Goal: Find specific page/section: Find specific page/section

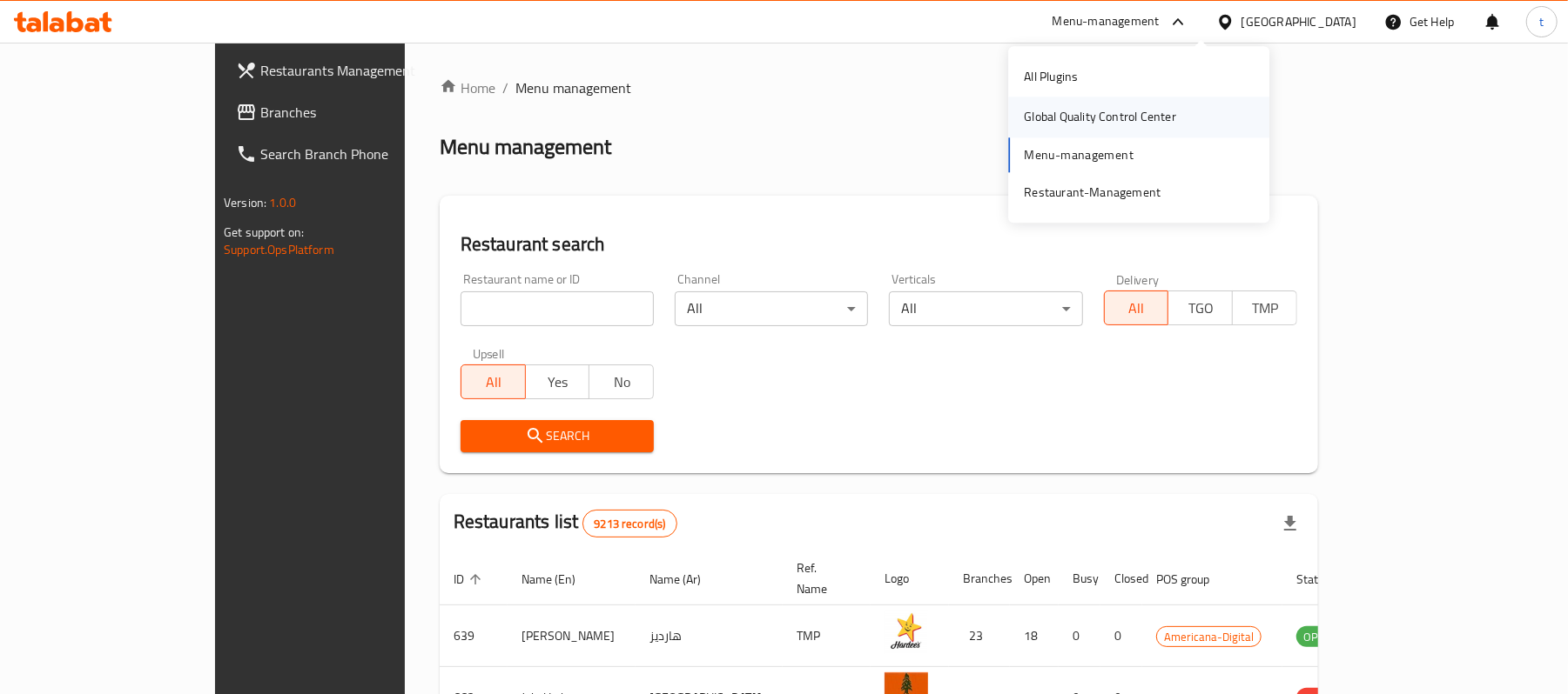
click at [1081, 115] on div "Global Quality Control Center" at bounding box center [1100, 117] width 152 height 19
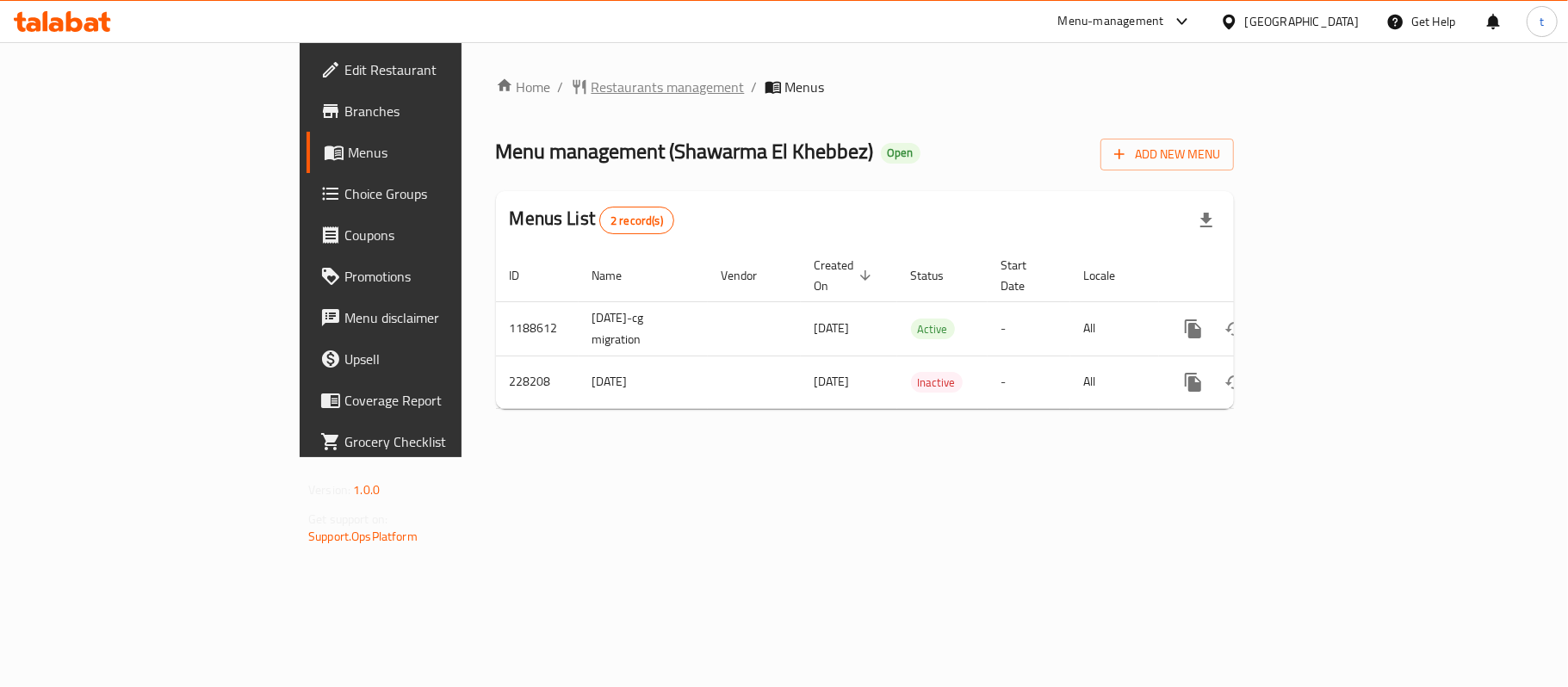
click at [592, 88] on span "Restaurants management" at bounding box center [668, 87] width 153 height 21
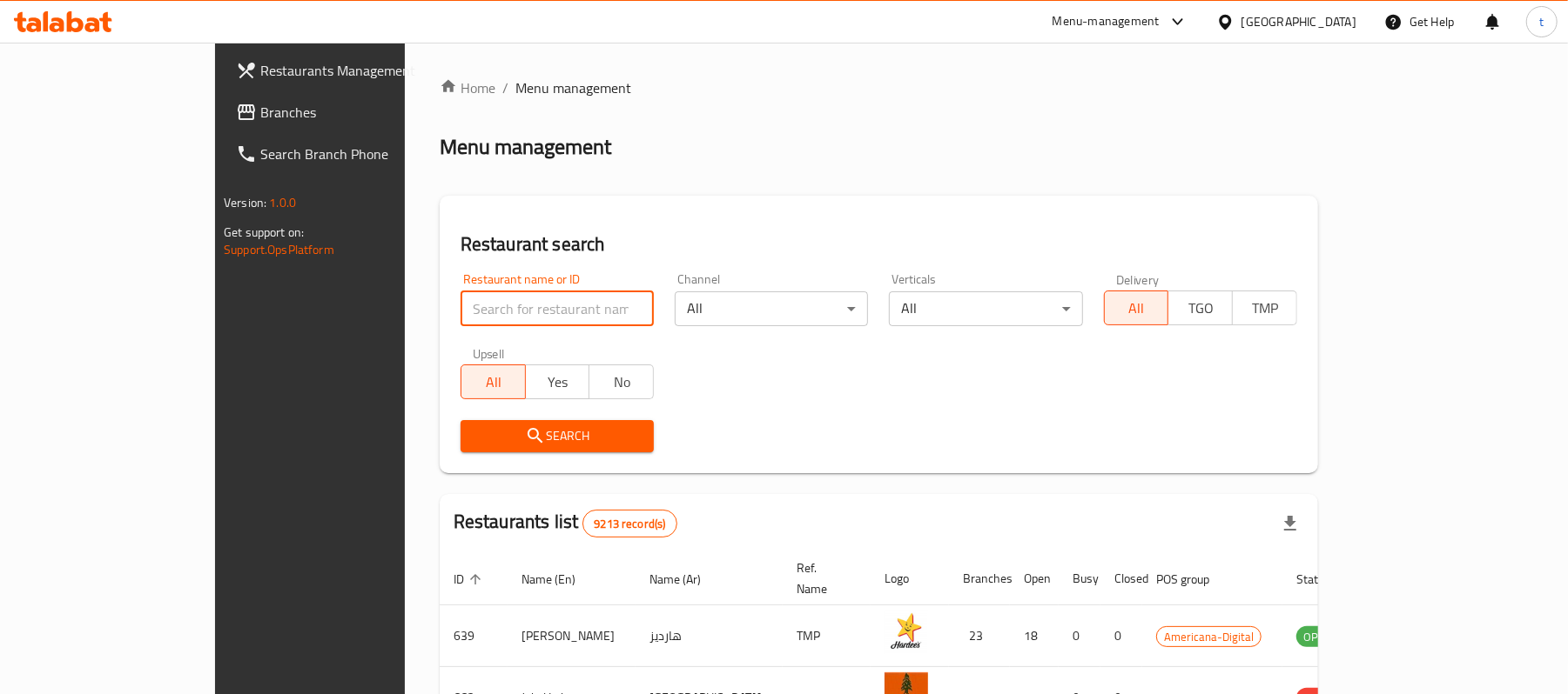
click at [460, 308] on input "search" at bounding box center [557, 309] width 194 height 35
paste input "625882"
type input "625882"
click button "Search" at bounding box center [557, 436] width 194 height 32
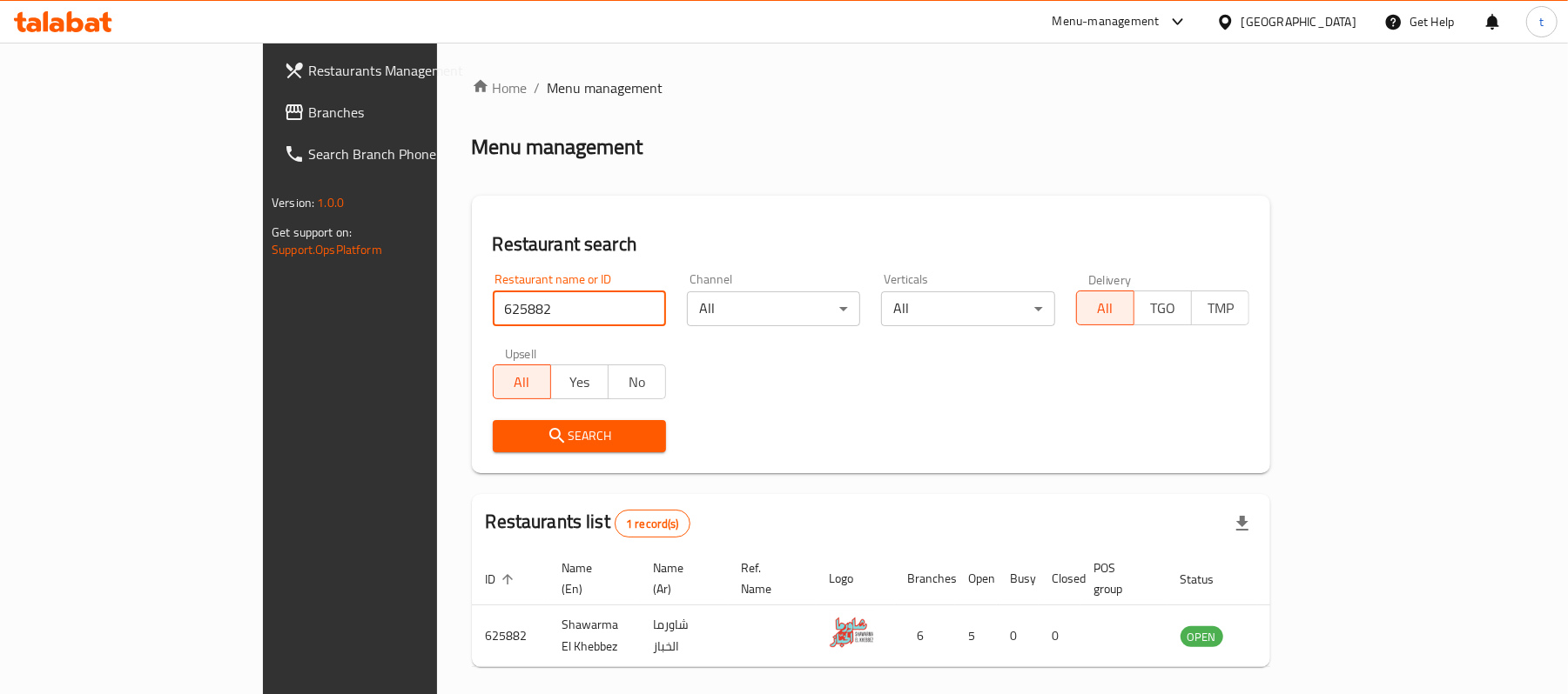
click button "Search" at bounding box center [580, 436] width 173 height 32
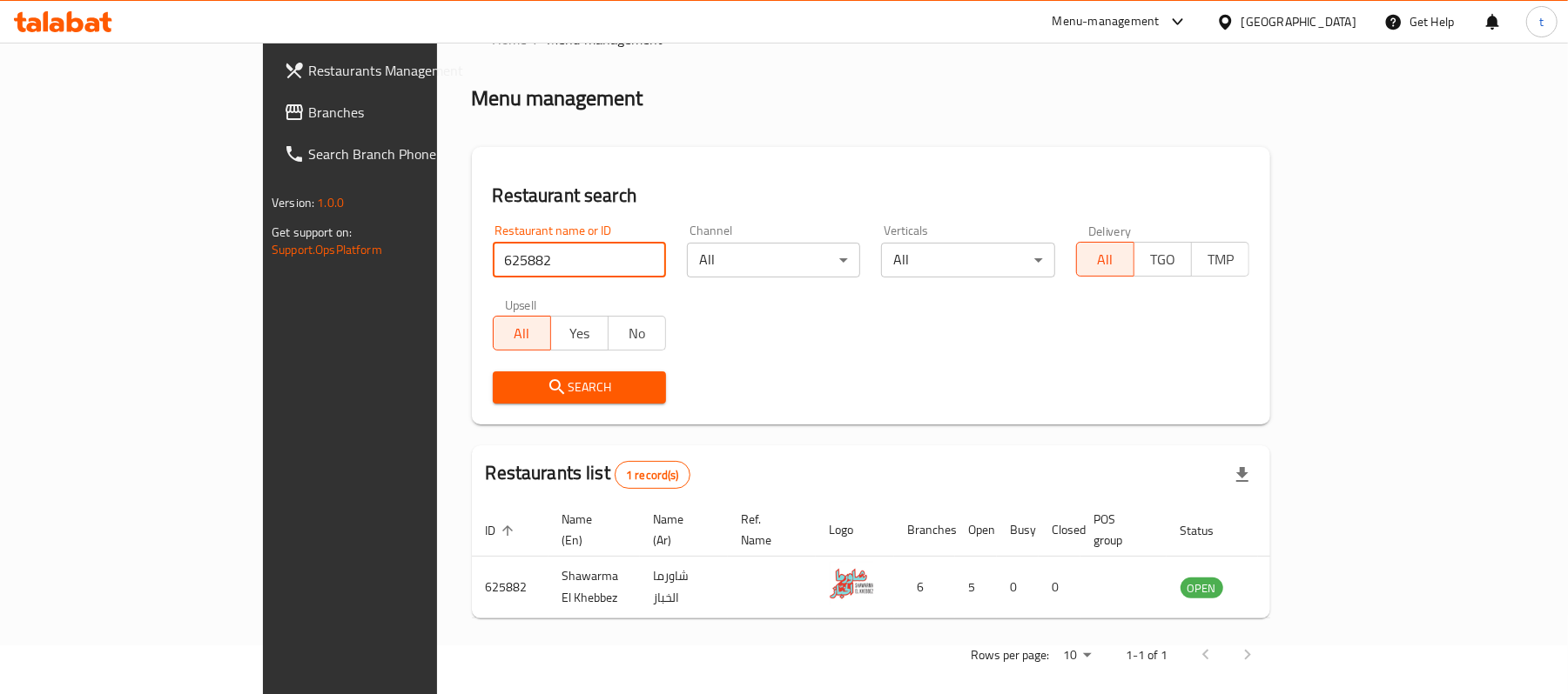
click at [308, 106] on span "Branches" at bounding box center [409, 113] width 203 height 21
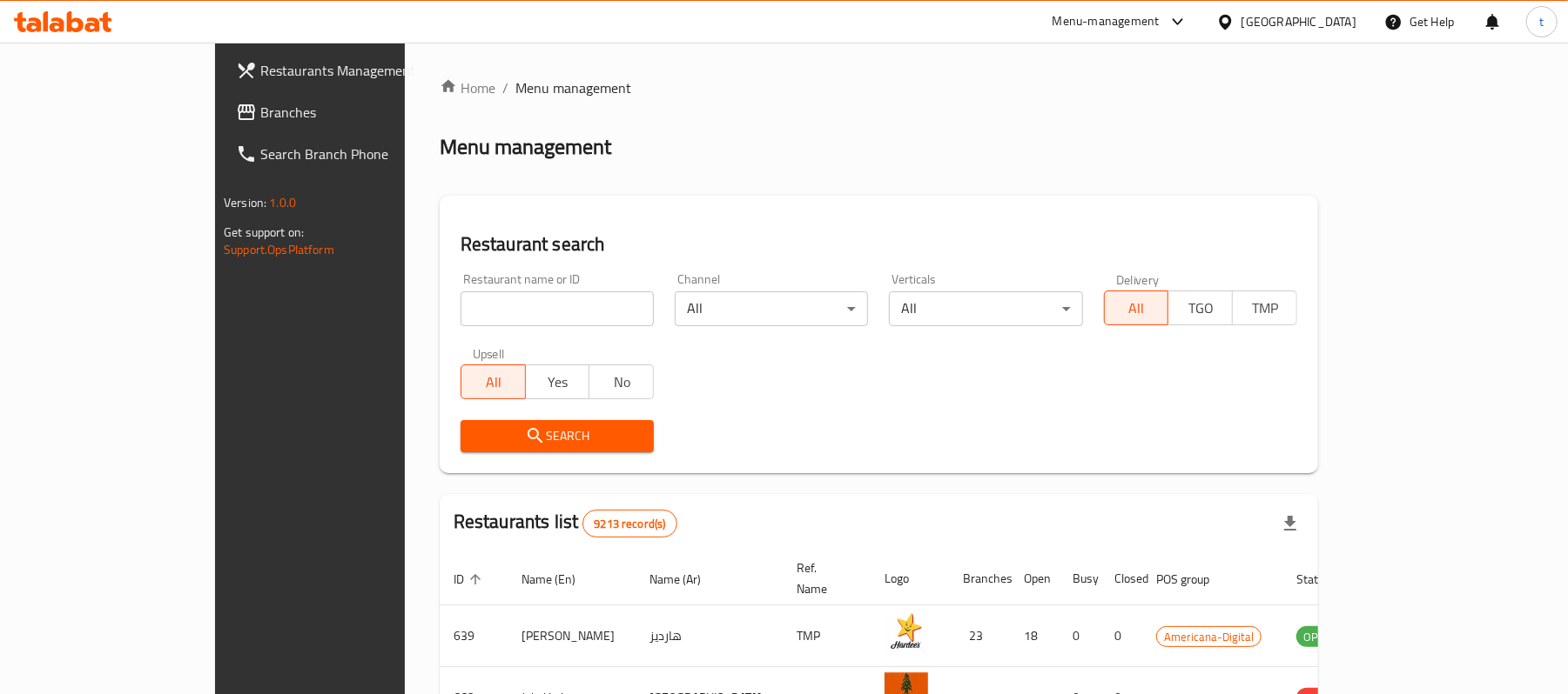
click at [460, 303] on input "search" at bounding box center [557, 309] width 194 height 35
paste input "779688"
type input "779688"
click button "Search" at bounding box center [557, 436] width 194 height 32
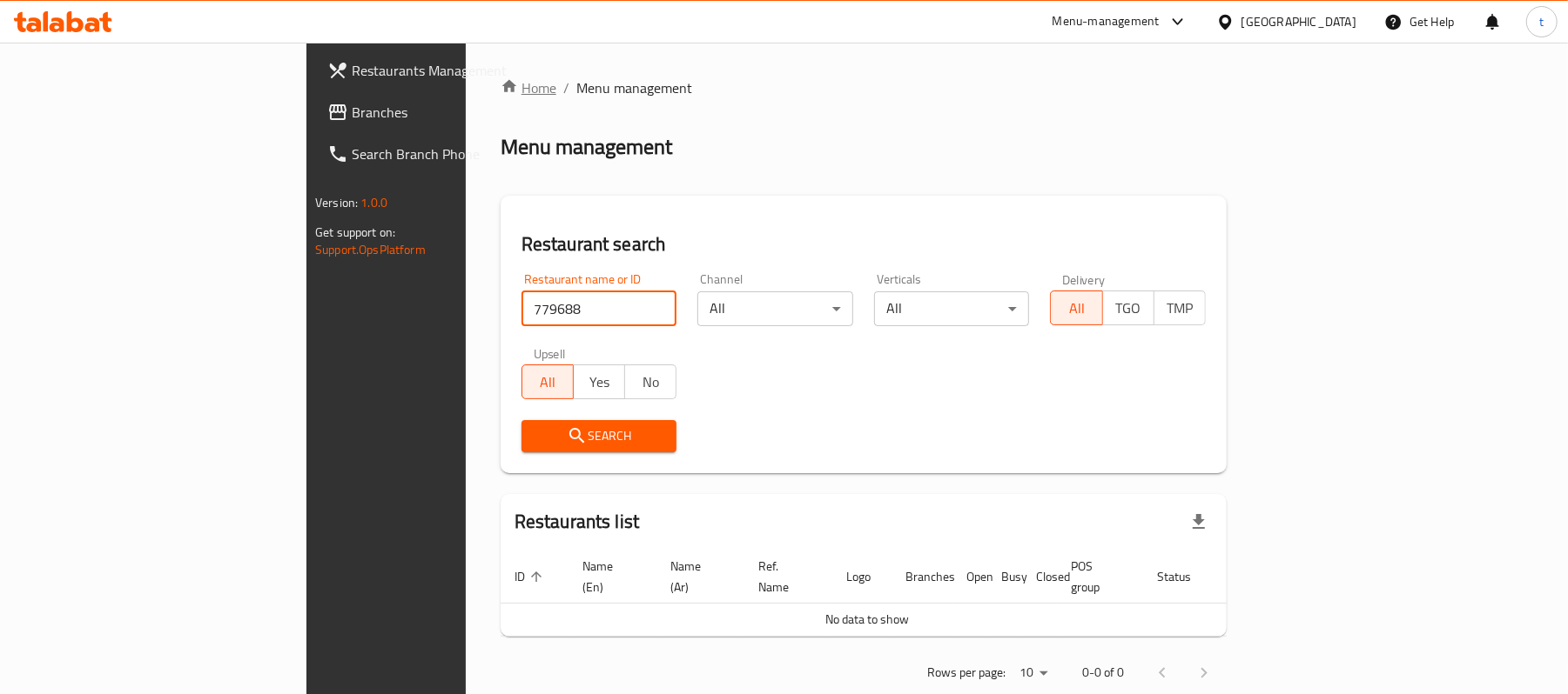
click at [501, 88] on icon "breadcrumb" at bounding box center [510, 86] width 17 height 17
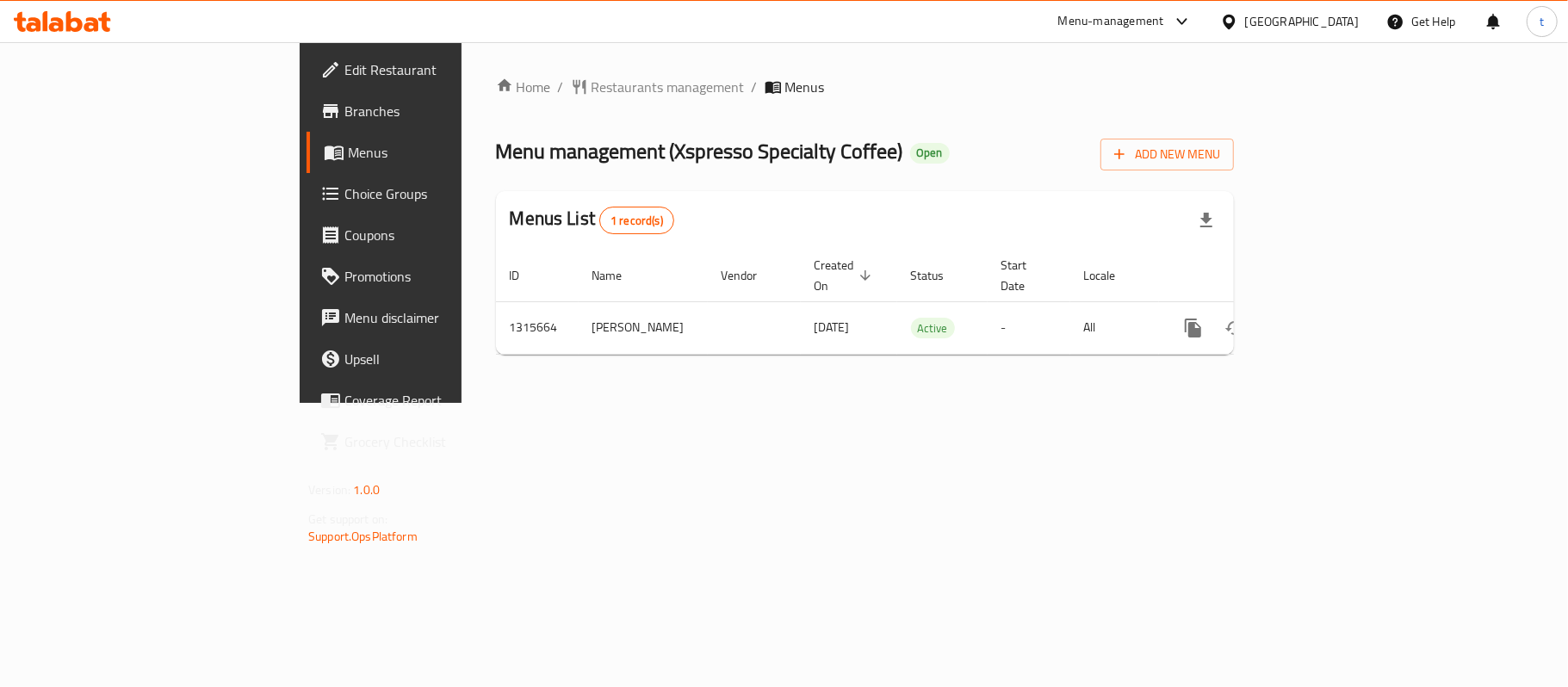
click at [466, 72] on div "Home / Restaurants management / Menus Menu management ( Xspresso Specialty Coff…" at bounding box center [864, 222] width 807 height 361
click at [496, 107] on div "Home / Restaurants management / Menus Menu management ( Xspresso Specialty Coff…" at bounding box center [865, 222] width 738 height 292
click at [592, 91] on span "Restaurants management" at bounding box center [668, 87] width 153 height 21
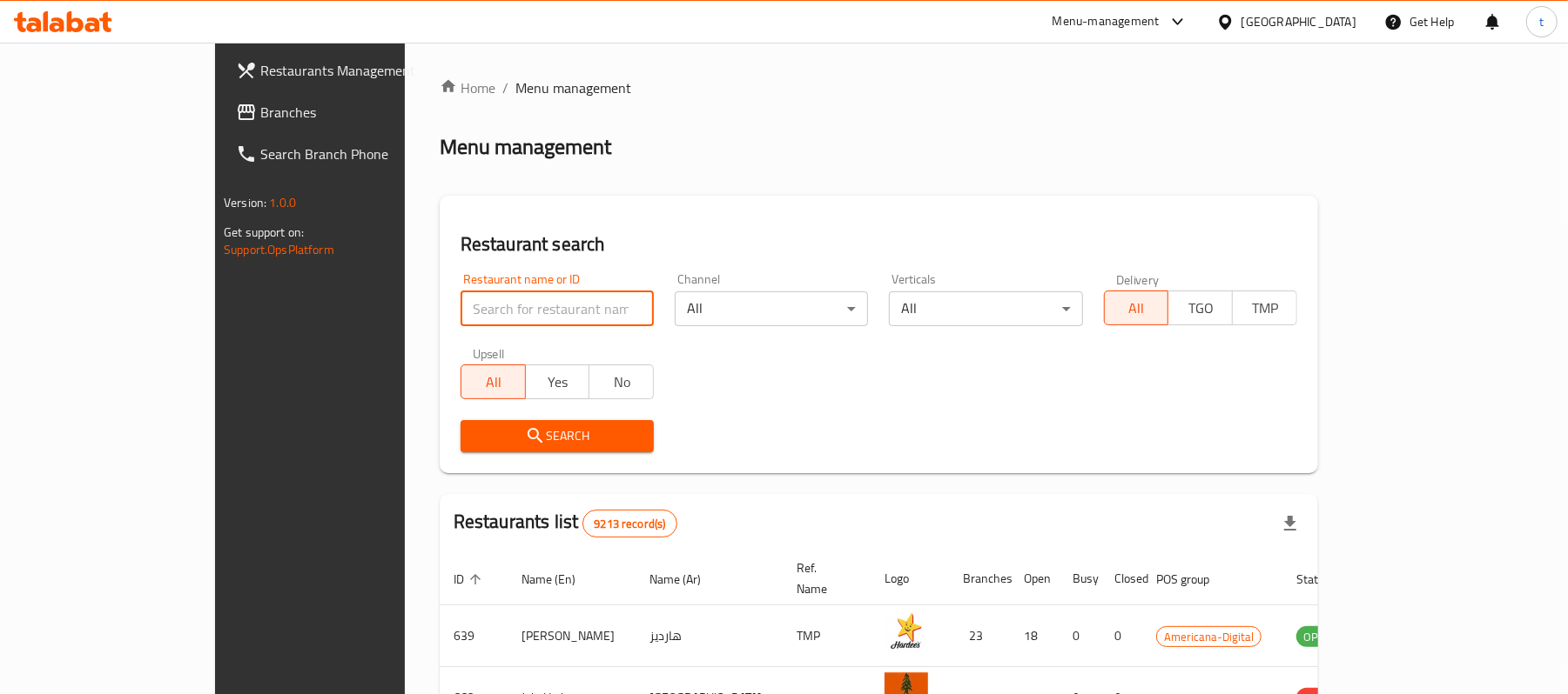
click at [460, 306] on input "search" at bounding box center [557, 309] width 194 height 35
paste input "707380"
type input "707380"
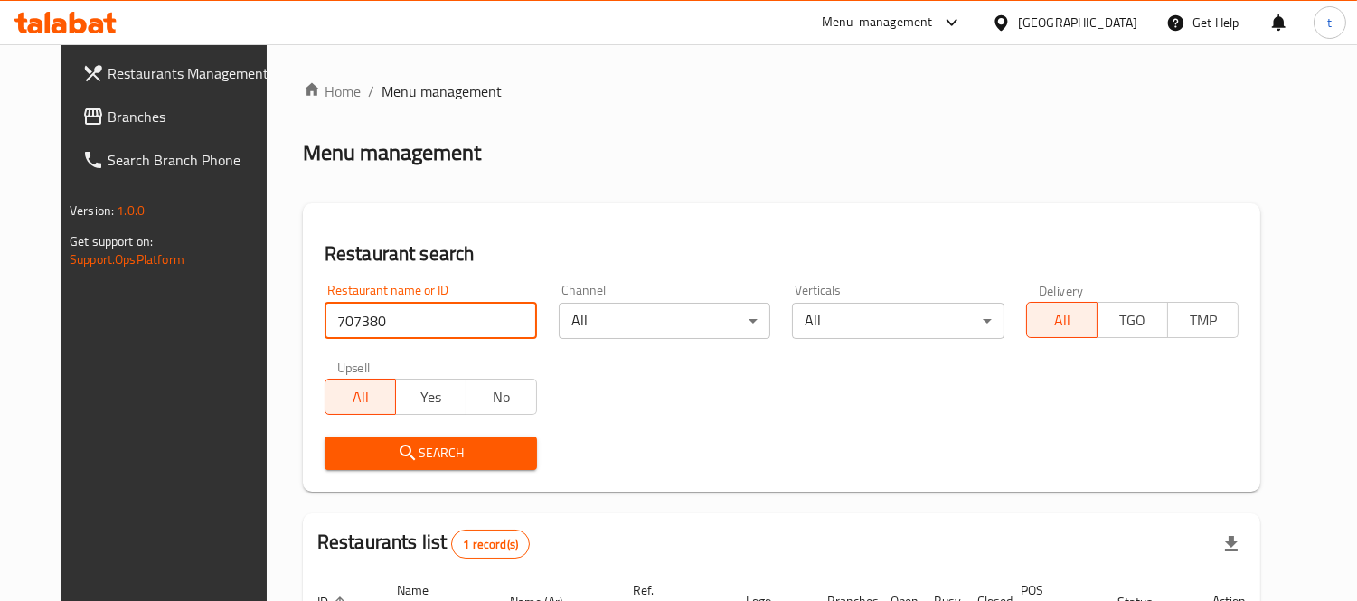
click at [908, 143] on div "Menu management" at bounding box center [781, 152] width 957 height 29
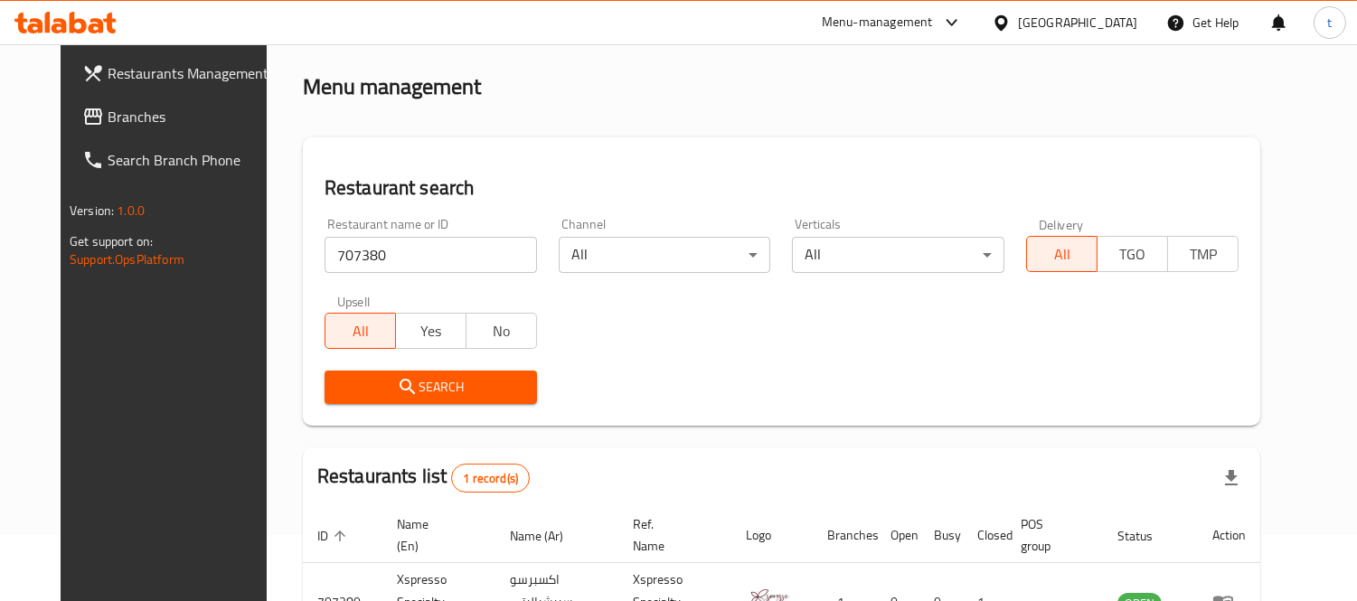
scroll to position [190, 0]
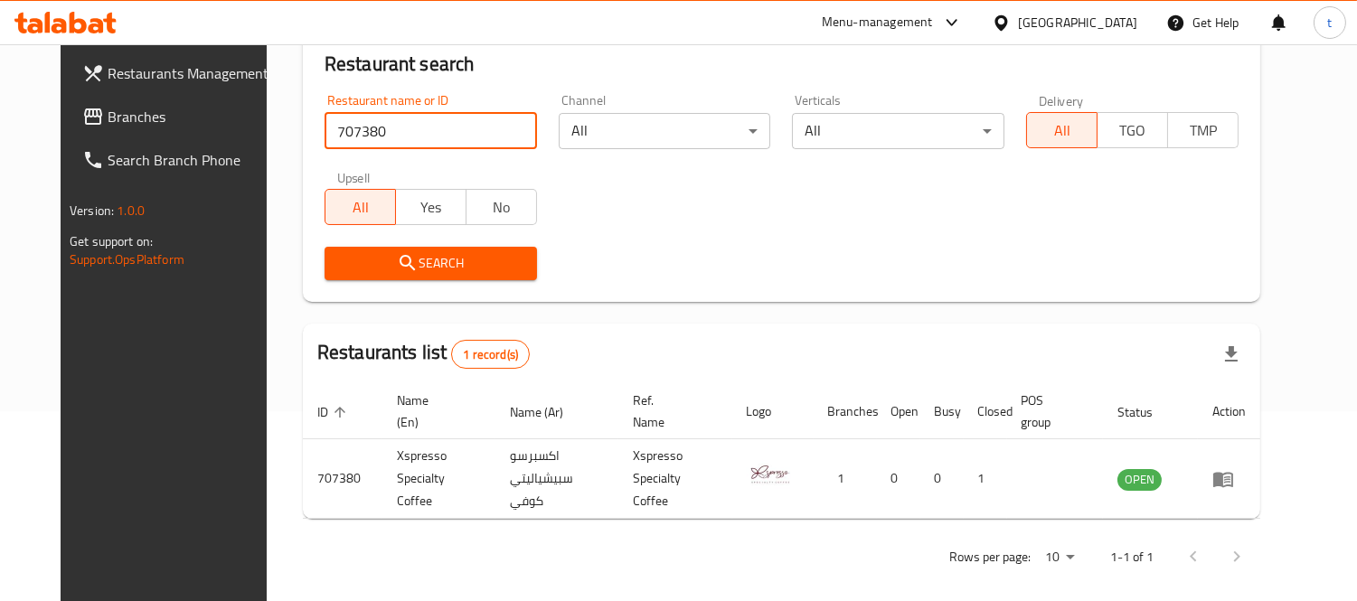
click at [355, 136] on input "707380" at bounding box center [430, 131] width 212 height 36
click at [156, 108] on span "Branches" at bounding box center [190, 117] width 165 height 22
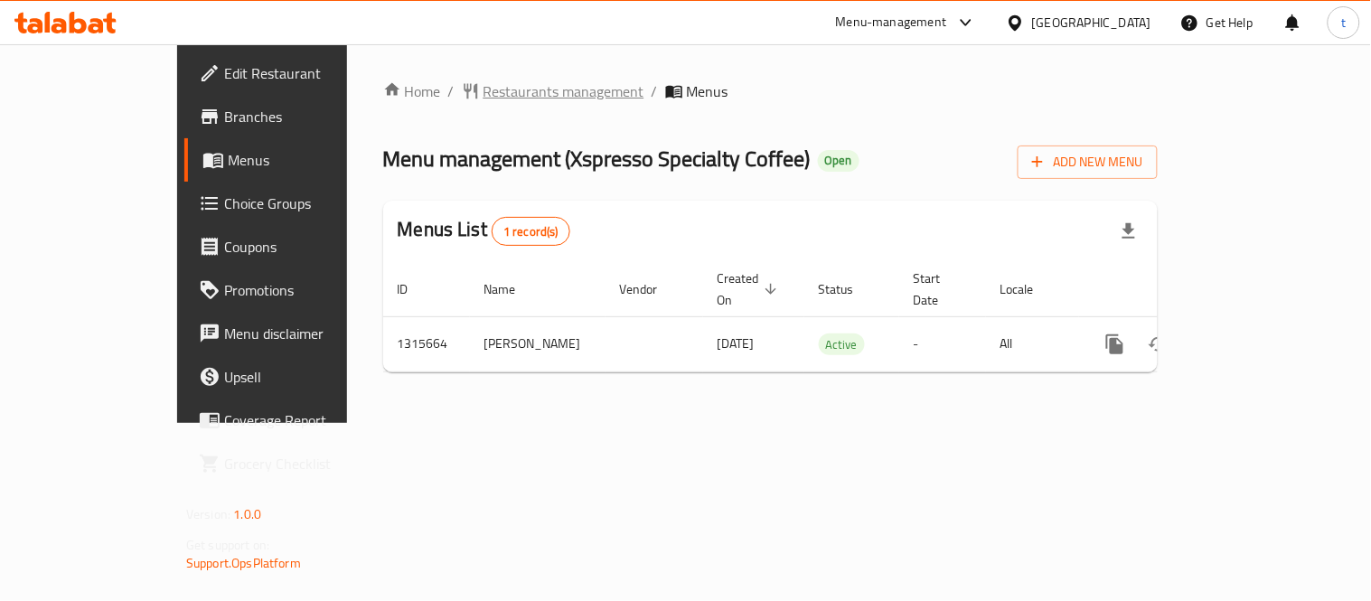
click at [484, 80] on span "Restaurants management" at bounding box center [564, 91] width 161 height 22
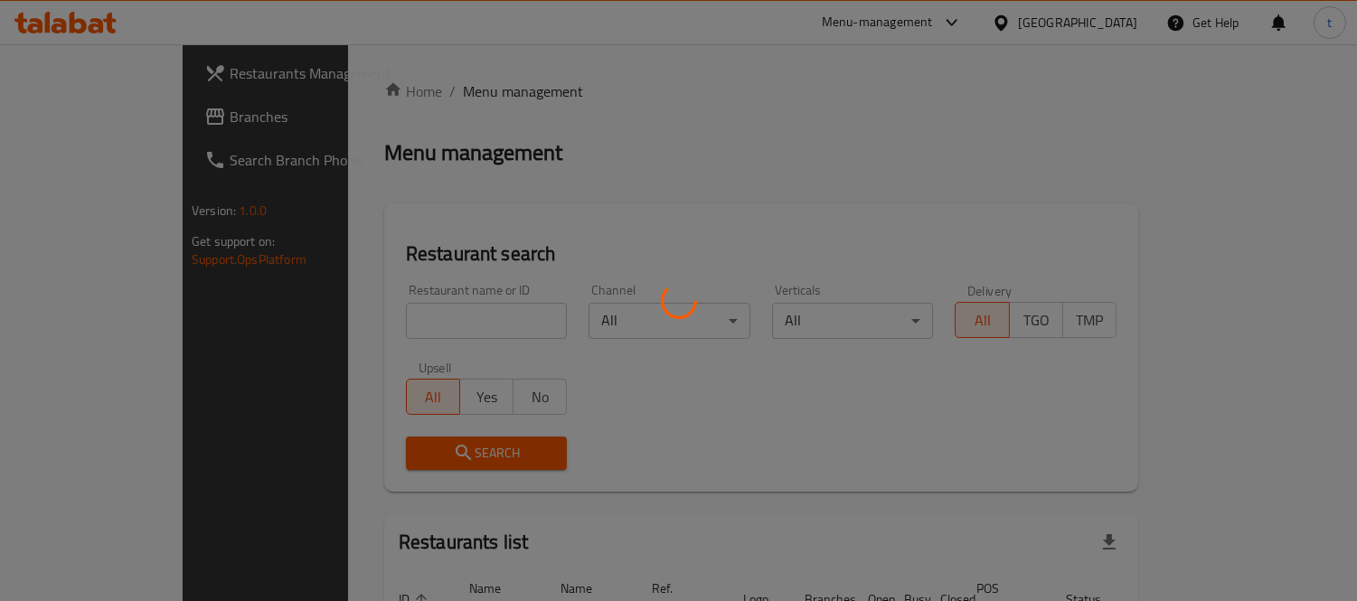
click at [360, 327] on div at bounding box center [678, 300] width 1357 height 601
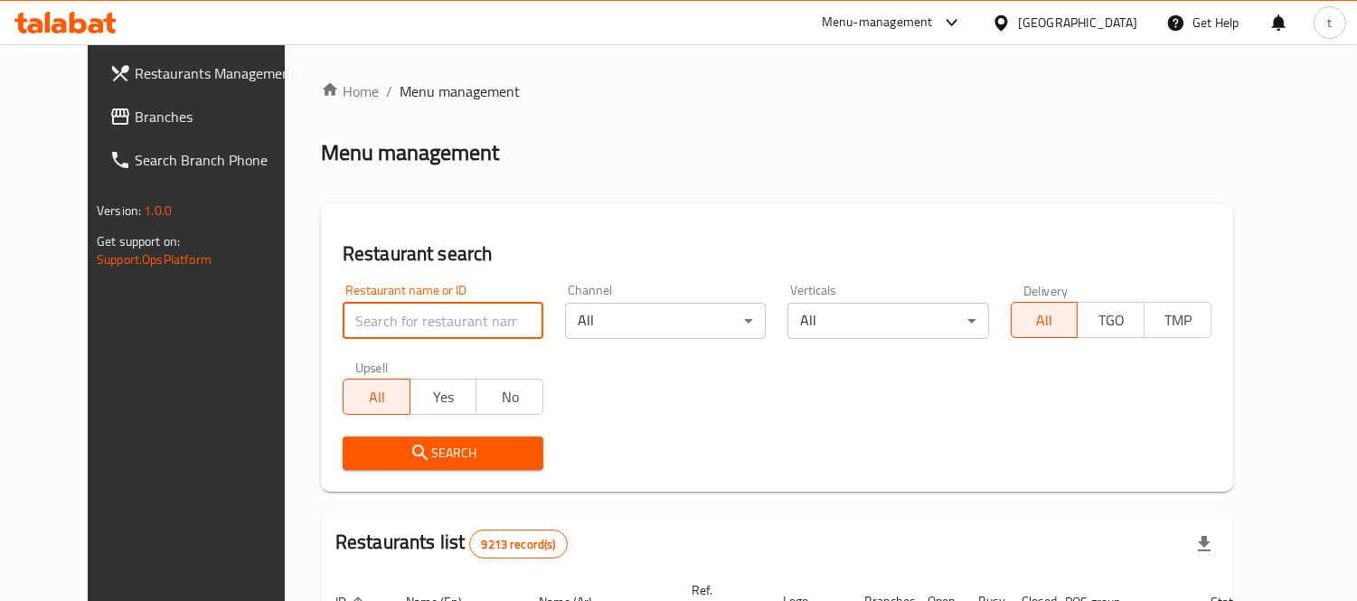
click at [360, 327] on input "search" at bounding box center [443, 321] width 201 height 36
paste input "707380"
type input "707380"
click button "Search" at bounding box center [443, 453] width 201 height 33
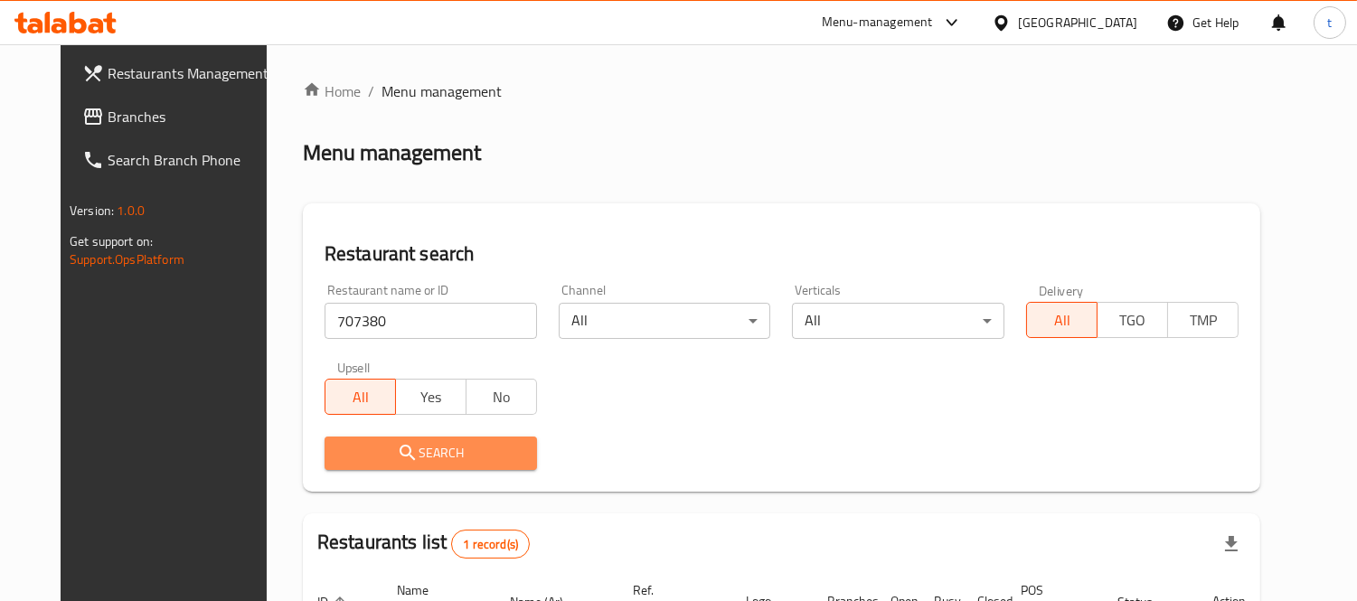
click at [337, 438] on button "Search" at bounding box center [430, 453] width 212 height 33
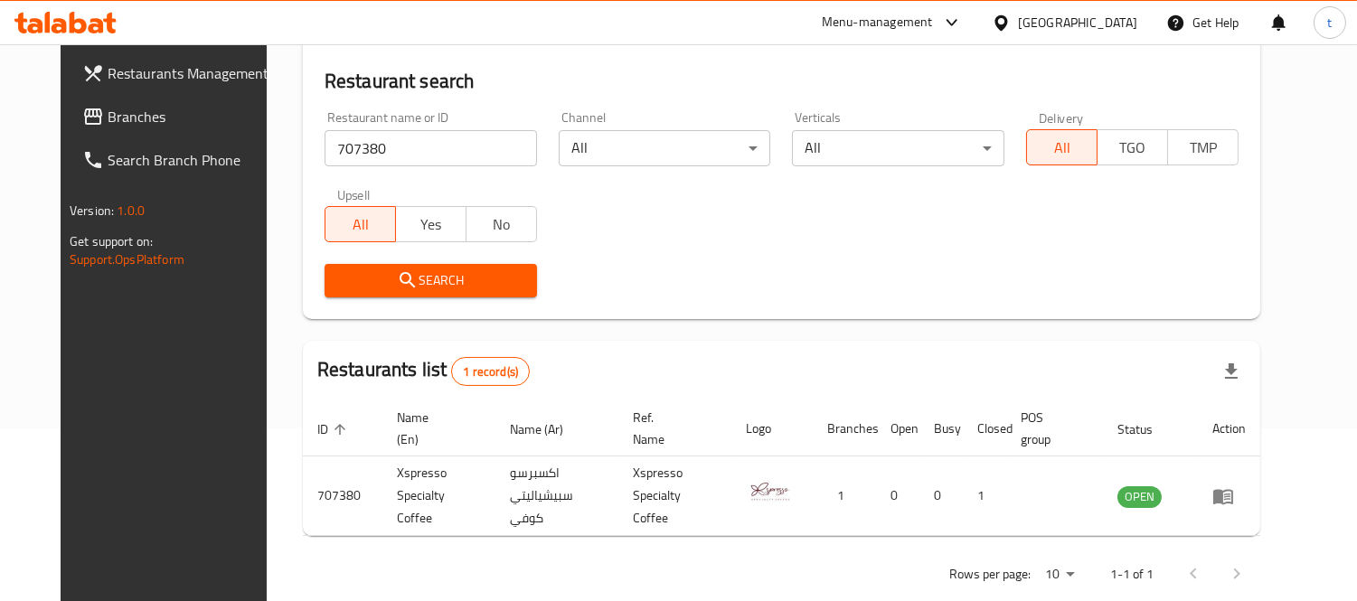
scroll to position [190, 0]
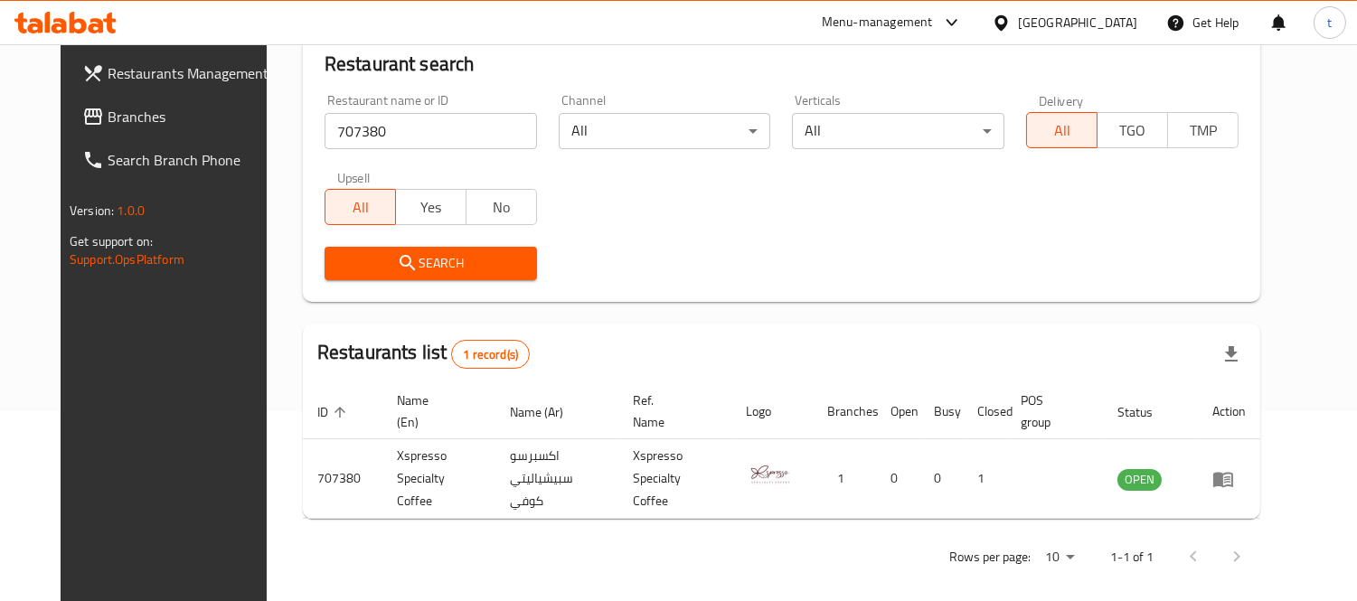
click at [480, 266] on span "Search" at bounding box center [430, 263] width 183 height 23
click at [108, 118] on span "Branches" at bounding box center [190, 117] width 165 height 22
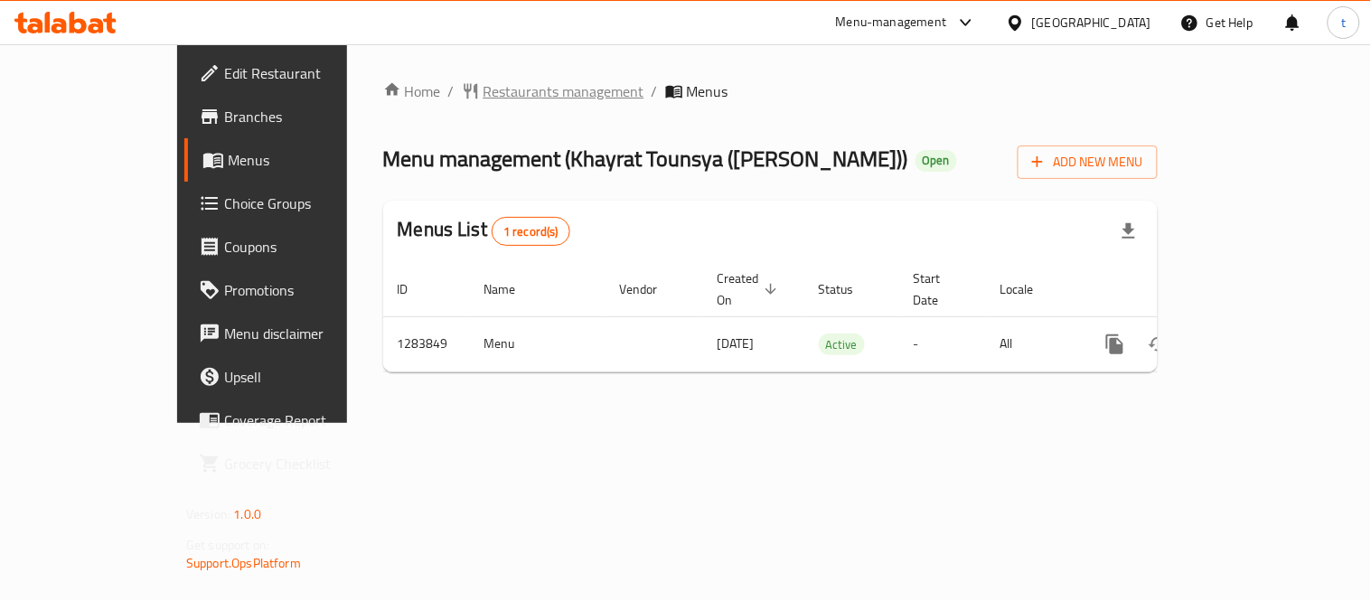
click at [484, 97] on span "Restaurants management" at bounding box center [564, 91] width 161 height 22
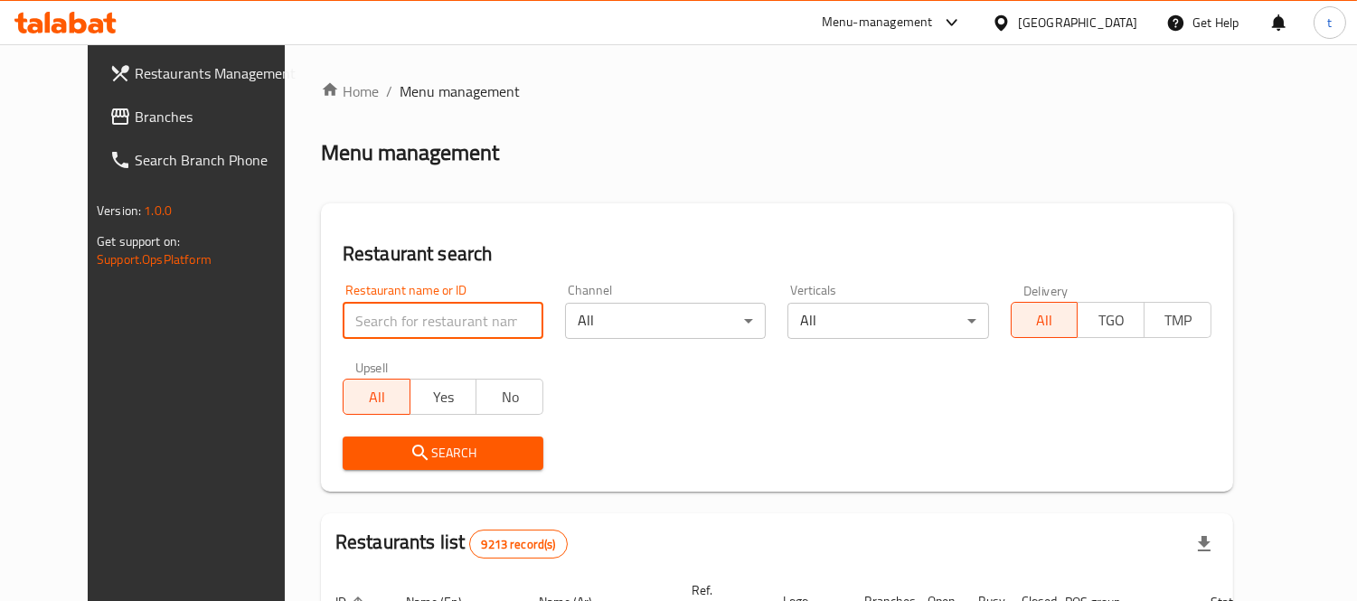
click at [360, 326] on input "search" at bounding box center [443, 321] width 201 height 36
paste input "695253"
type input "695253"
click at [407, 453] on span "Search" at bounding box center [443, 453] width 172 height 23
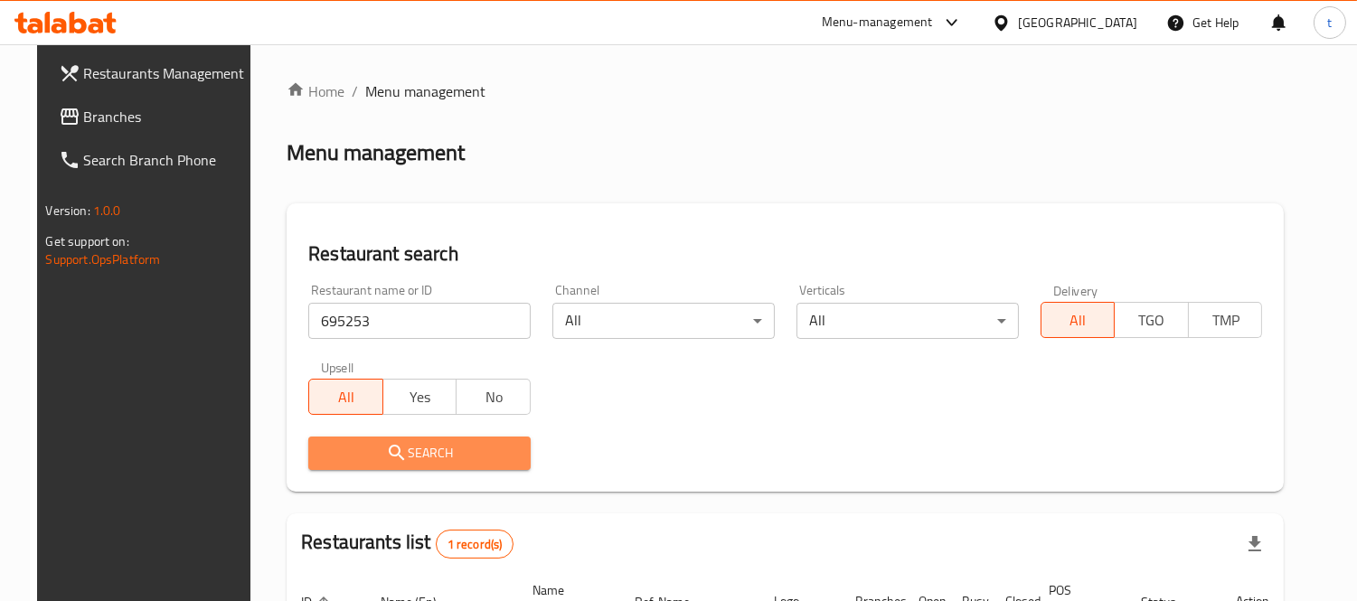
click at [338, 444] on span "Search" at bounding box center [419, 453] width 193 height 23
click at [437, 459] on span "Search" at bounding box center [419, 453] width 193 height 23
click at [122, 127] on span "Branches" at bounding box center [166, 117] width 165 height 22
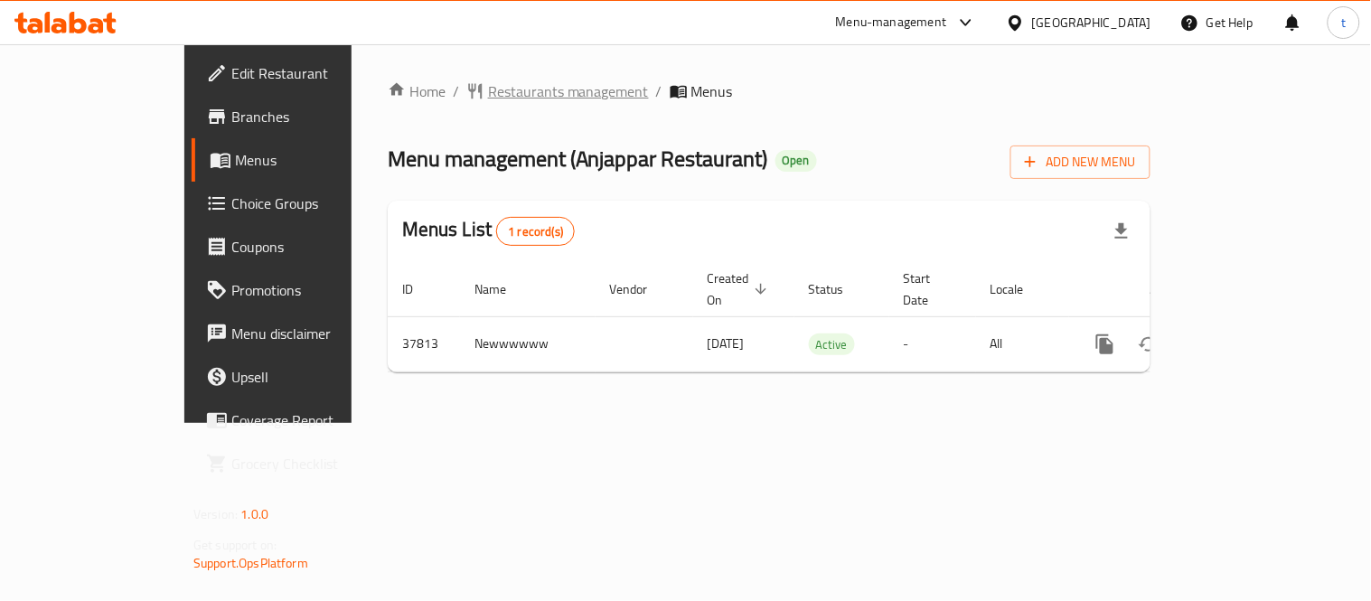
click at [488, 96] on span "Restaurants management" at bounding box center [568, 91] width 161 height 22
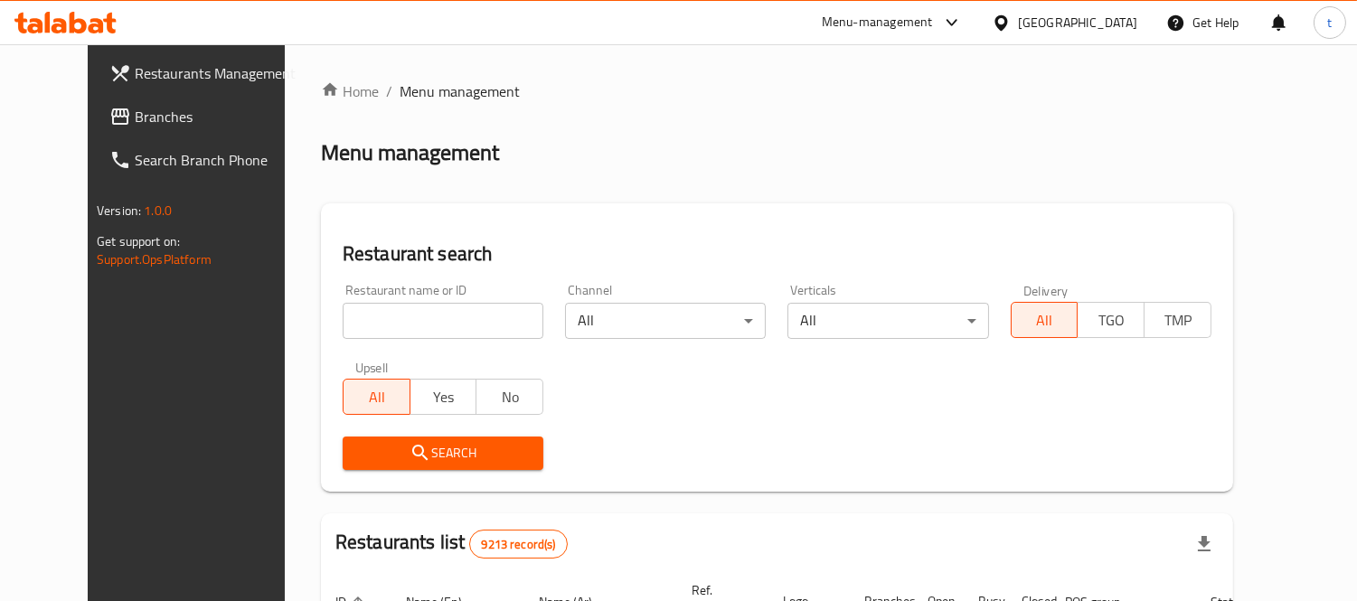
click at [389, 318] on input "search" at bounding box center [443, 321] width 201 height 36
paste input "19599"
type input "19599"
click button "Search" at bounding box center [443, 453] width 201 height 33
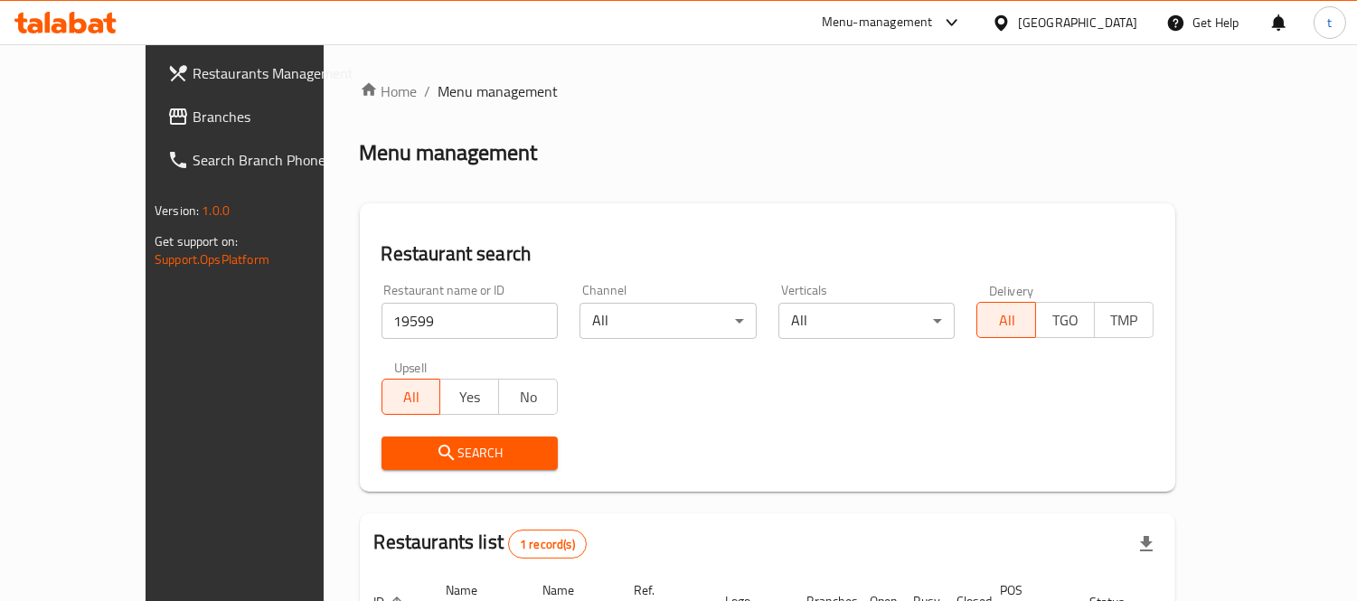
click at [381, 322] on input "19599" at bounding box center [469, 321] width 177 height 36
